Goal: Register for event/course

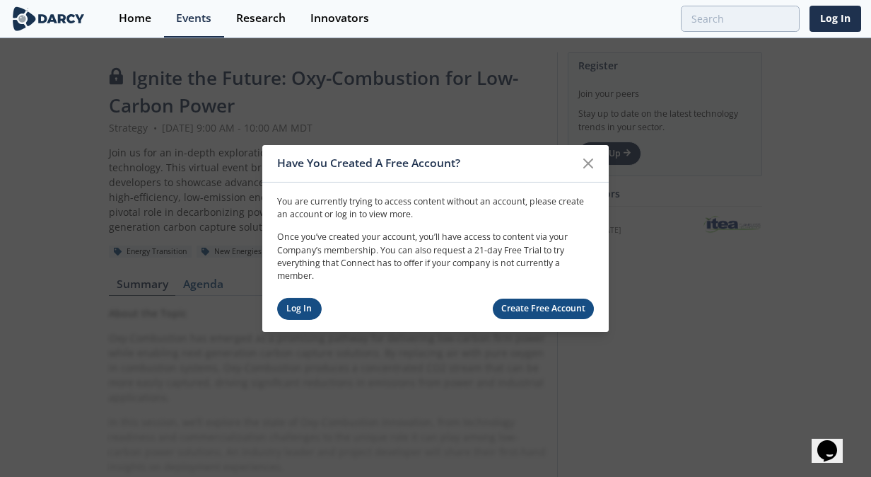
click at [308, 303] on link "Log In" at bounding box center [299, 309] width 45 height 22
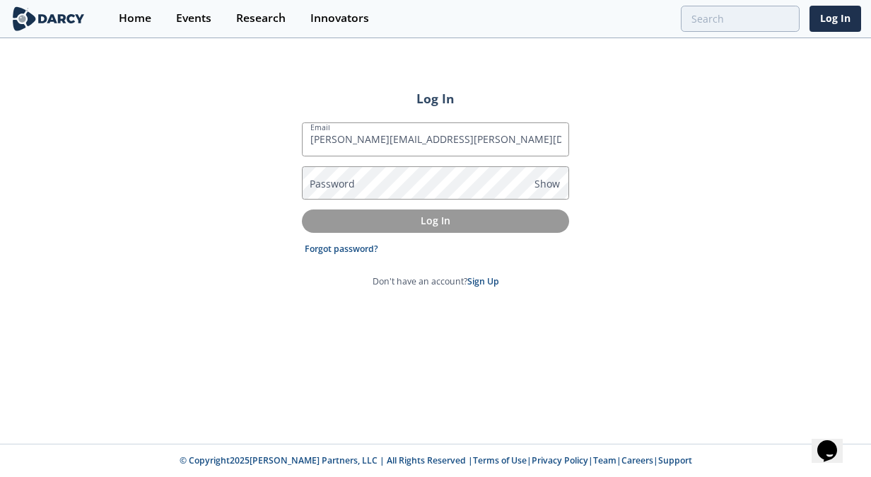
type input "mohammad.f.kabir@esso.ca"
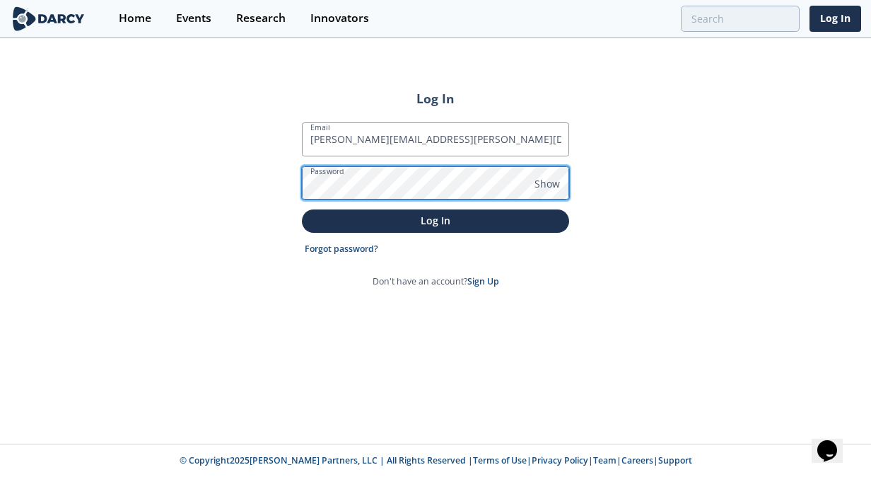
click at [302, 209] on button "Log In" at bounding box center [435, 220] width 267 height 23
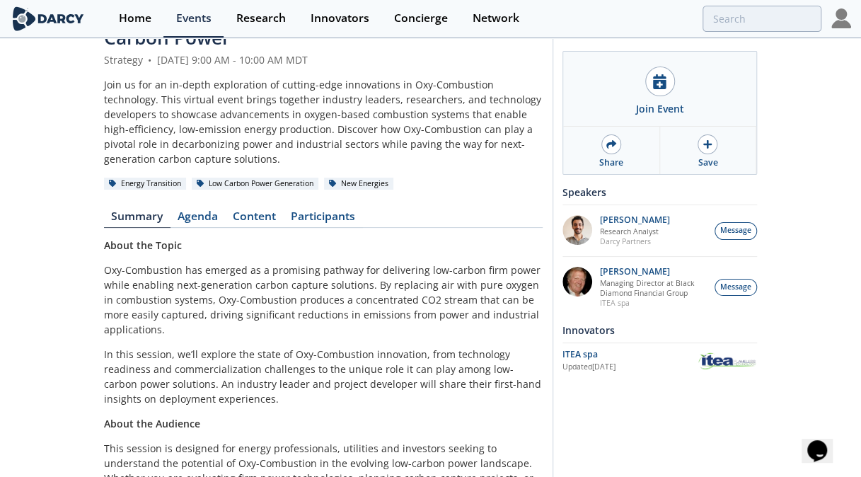
scroll to position [40, 0]
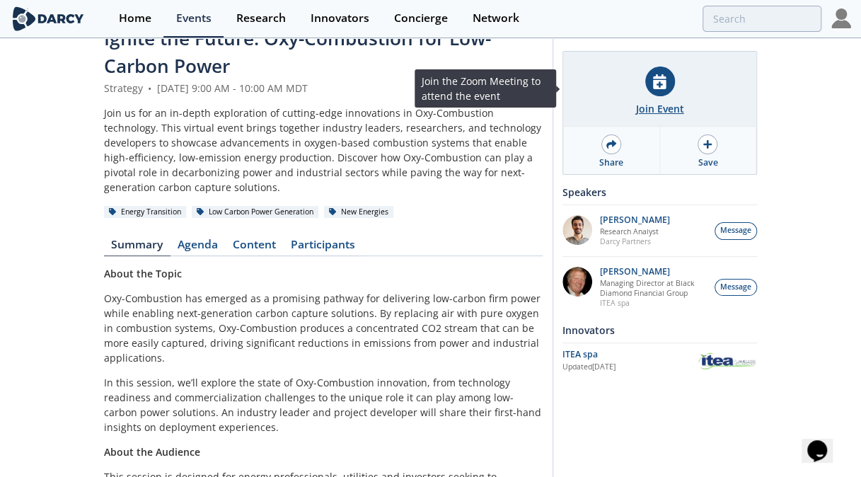
click at [661, 108] on div "Join Event" at bounding box center [660, 108] width 48 height 15
